Goal: Task Accomplishment & Management: Manage account settings

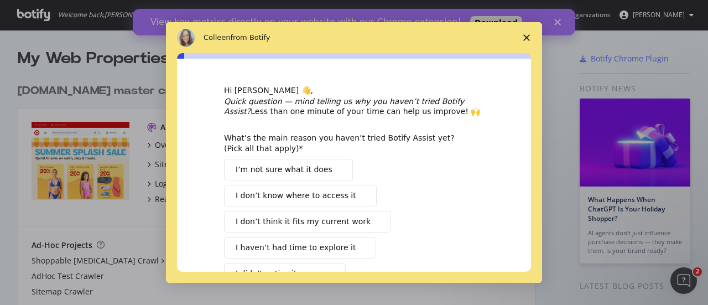
click at [526, 38] on polygon "Close survey" at bounding box center [527, 37] width 7 height 7
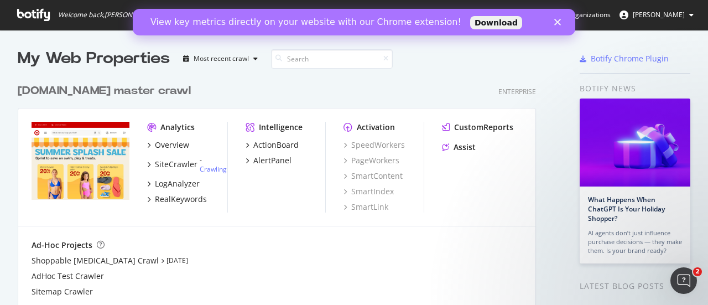
click at [559, 24] on icon "Close" at bounding box center [558, 22] width 7 height 7
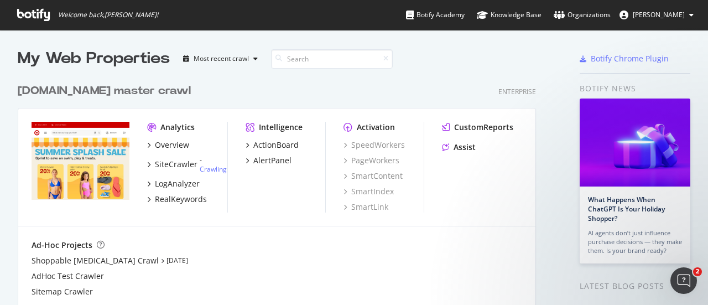
click at [691, 14] on icon at bounding box center [692, 15] width 4 height 7
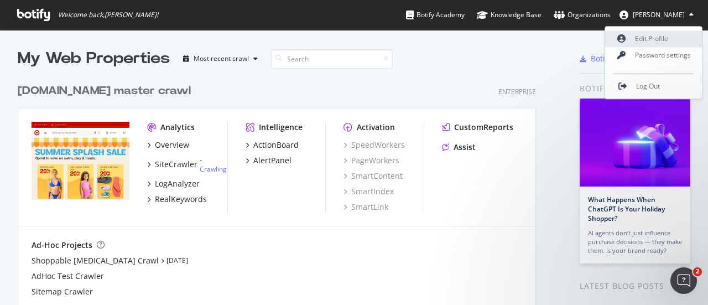
click at [655, 43] on link "Edit Profile" at bounding box center [653, 38] width 97 height 17
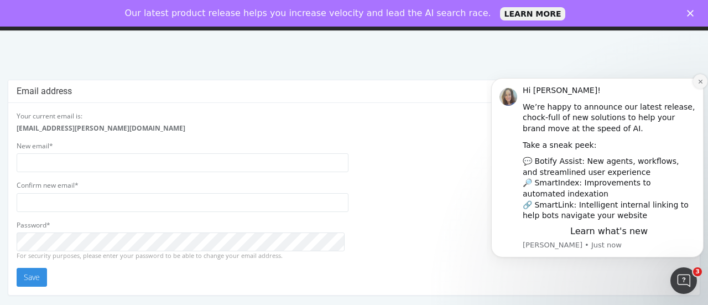
click at [698, 82] on icon "Dismiss notification" at bounding box center [701, 82] width 6 height 6
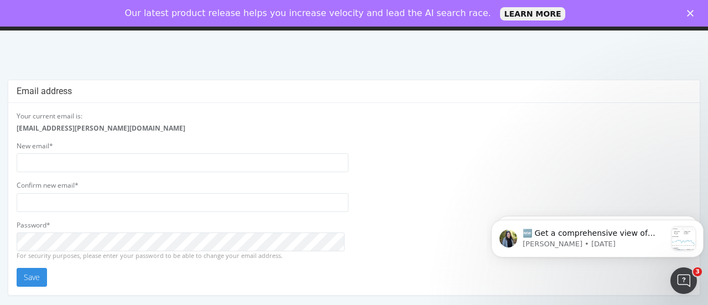
click at [693, 10] on icon "Close" at bounding box center [690, 13] width 7 height 7
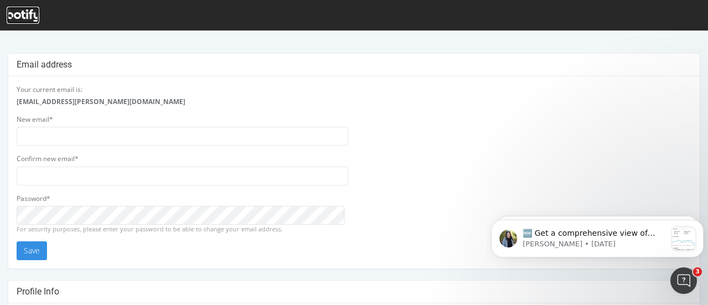
click at [24, 18] on icon at bounding box center [23, 15] width 33 height 12
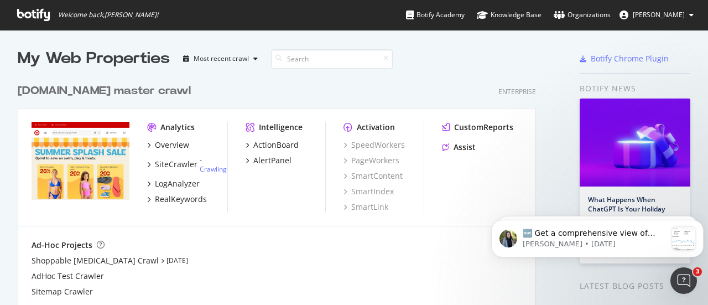
click at [695, 14] on button "[PERSON_NAME]" at bounding box center [657, 15] width 92 height 18
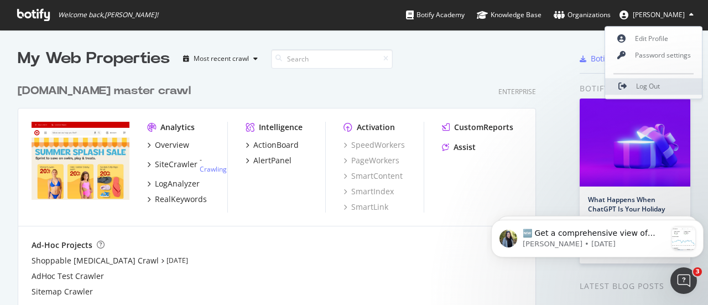
click at [648, 84] on span "Log Out" at bounding box center [648, 86] width 24 height 9
